Goal: Navigation & Orientation: Find specific page/section

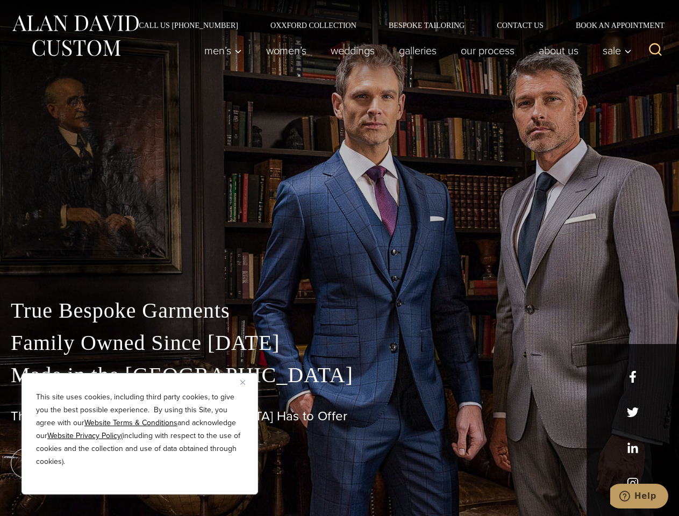
click at [339, 258] on div "True Bespoke Garments Family Owned Since [DATE] Made in [GEOGRAPHIC_DATA] The B…" at bounding box center [339, 378] width 679 height 275
click at [247, 382] on button "Close" at bounding box center [246, 382] width 13 height 13
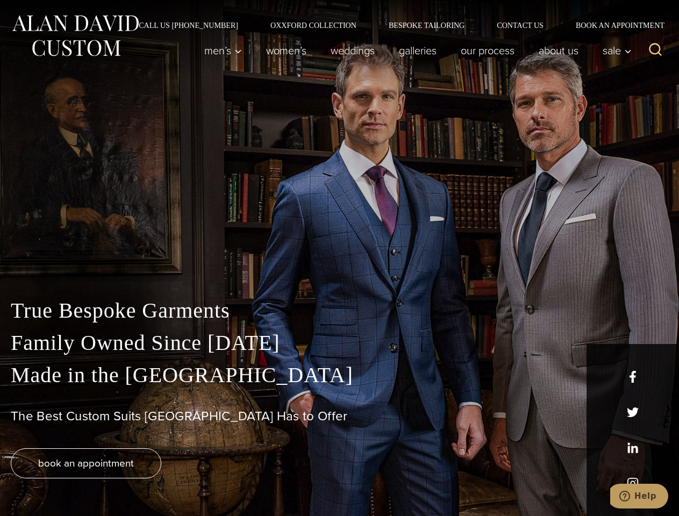
click at [140, 480] on div "True Bespoke Garments Family Owned Since [DATE] Made in [GEOGRAPHIC_DATA] The B…" at bounding box center [339, 404] width 679 height 221
click at [655, 51] on icon "Search" at bounding box center [656, 50] width 16 height 16
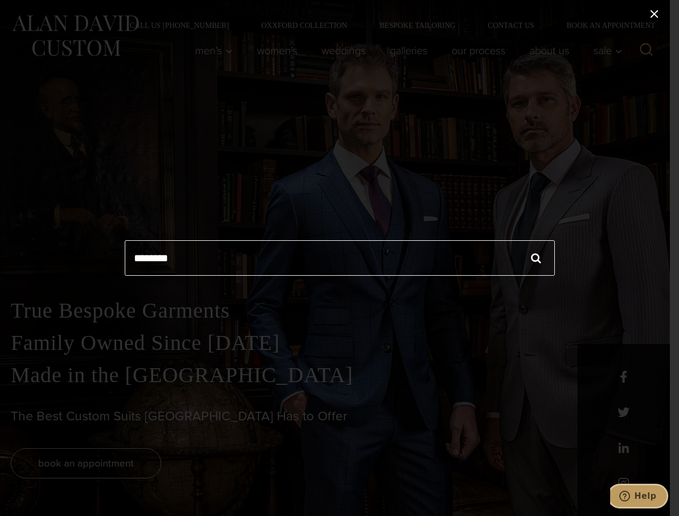
click at [630, 496] on icon "Help" at bounding box center [624, 496] width 11 height 11
